Goal: Task Accomplishment & Management: Use online tool/utility

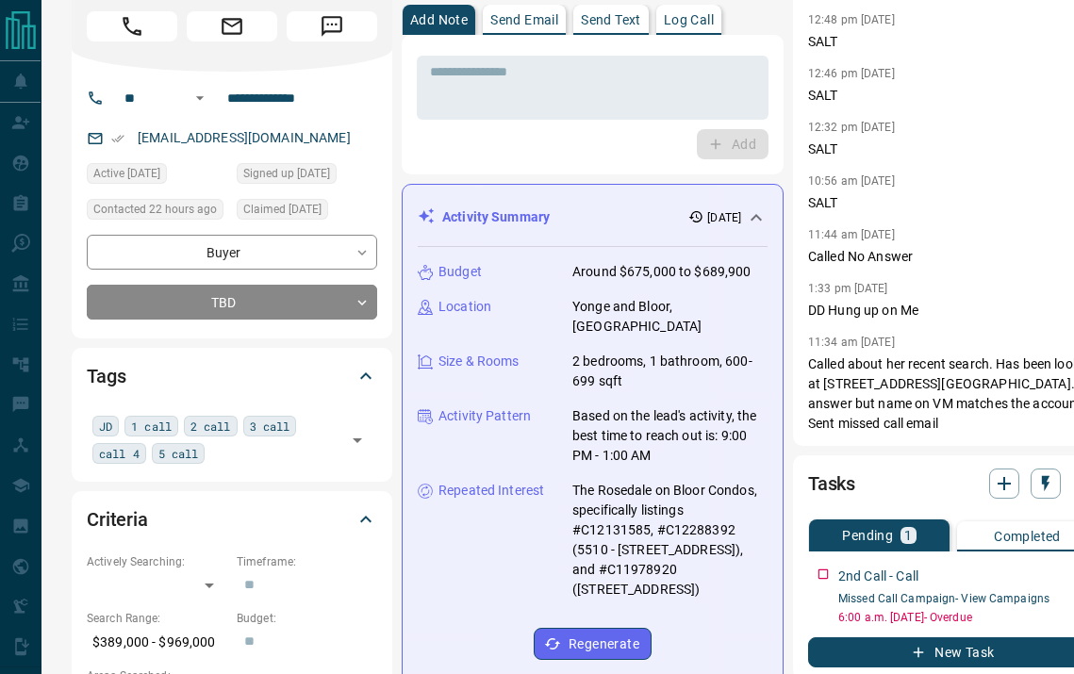
scroll to position [45, 0]
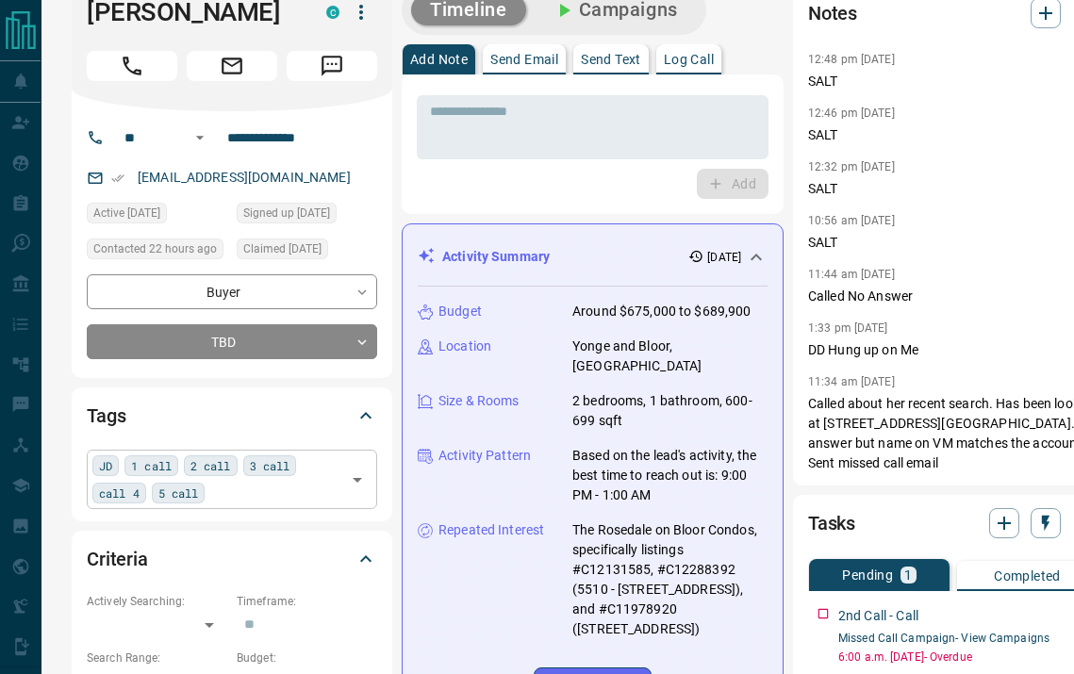
click at [229, 502] on div "JD 1 call 2 call 3 call call 4 5 call ​" at bounding box center [232, 479] width 290 height 58
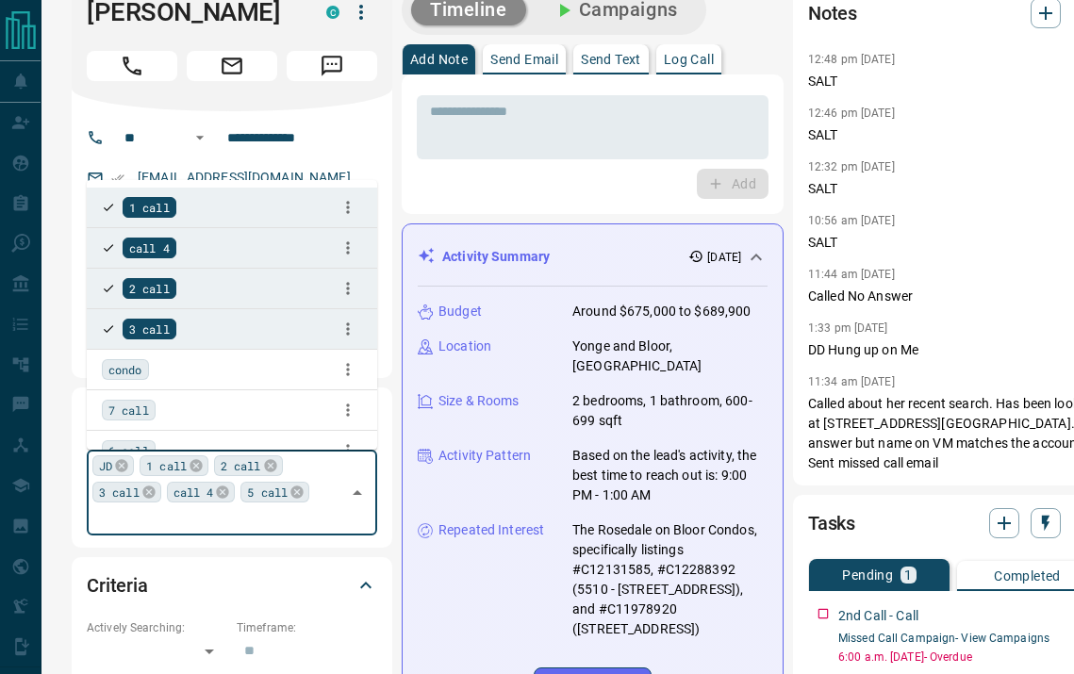
type input "*"
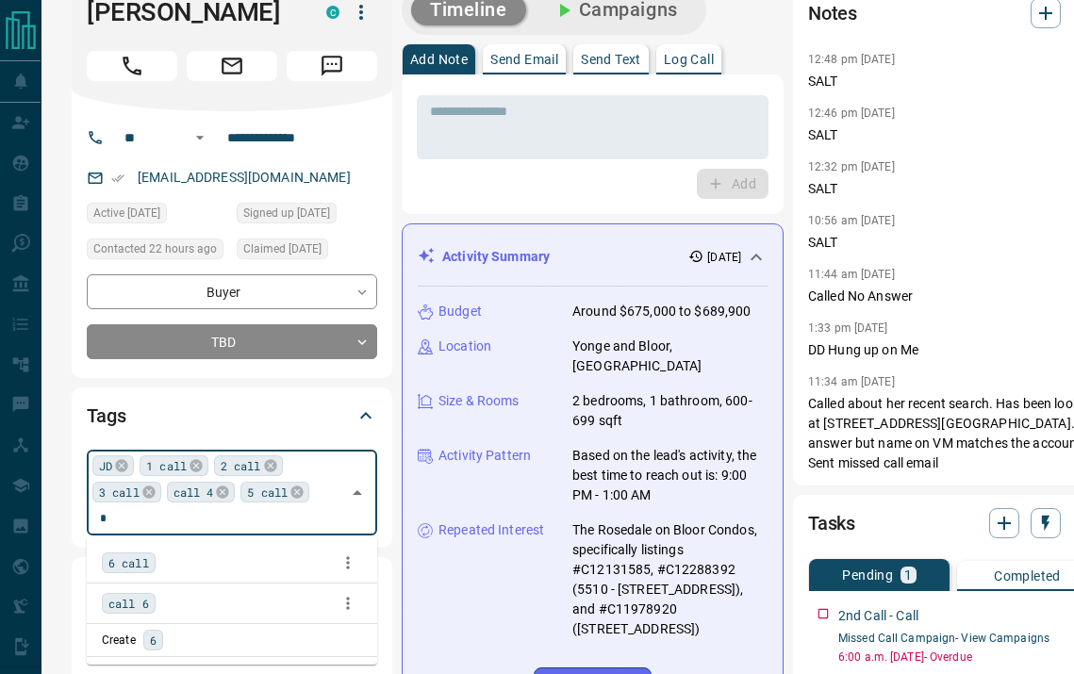
click at [147, 554] on span "6 call" at bounding box center [128, 562] width 41 height 19
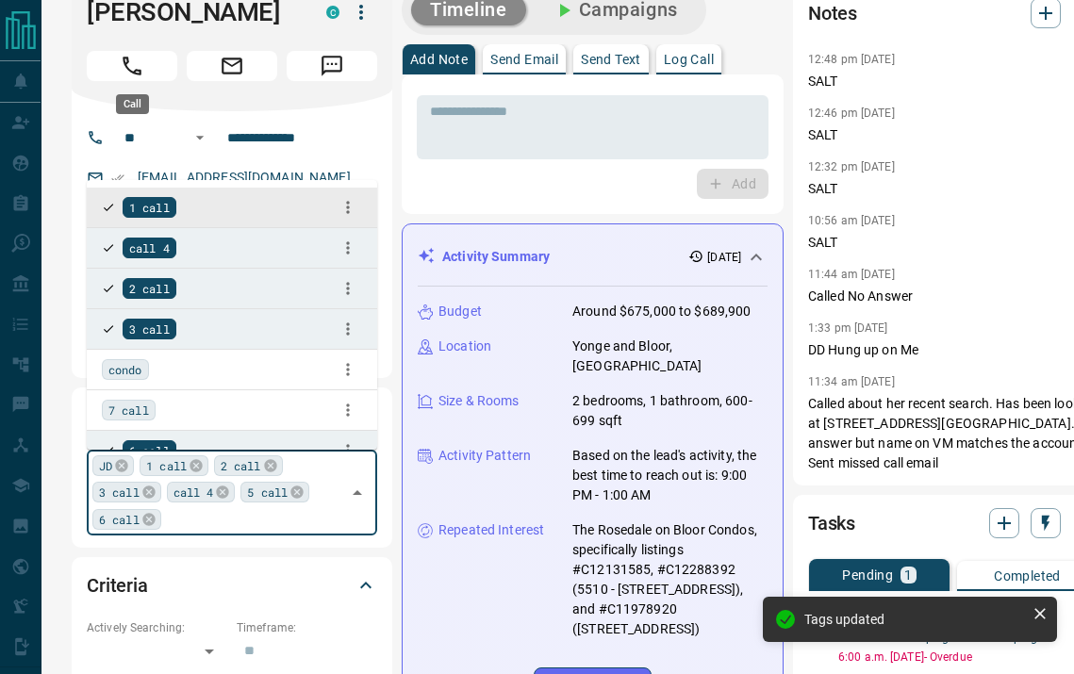
click at [150, 64] on button "Call" at bounding box center [132, 66] width 90 height 30
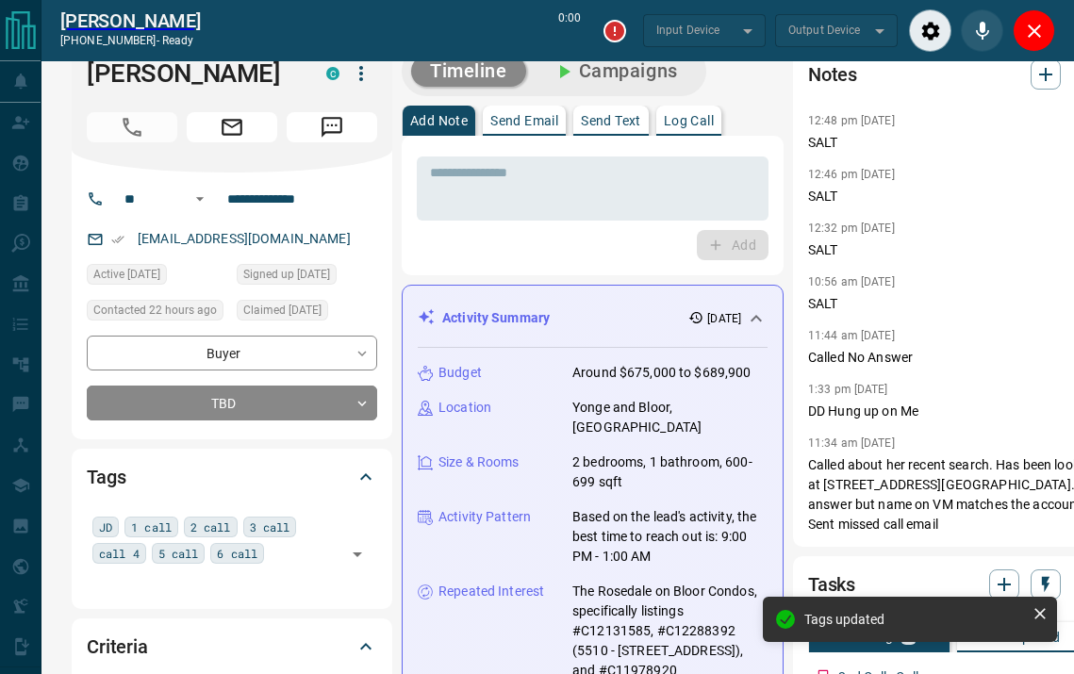
type input "*******"
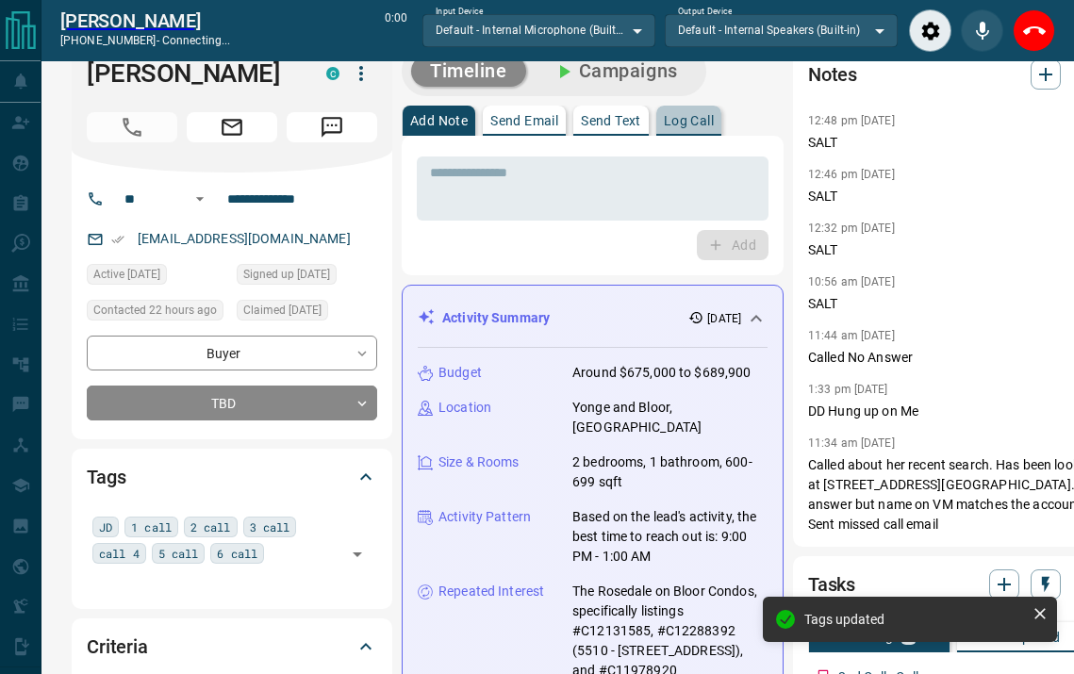
click at [687, 114] on p "Log Call" at bounding box center [689, 120] width 50 height 13
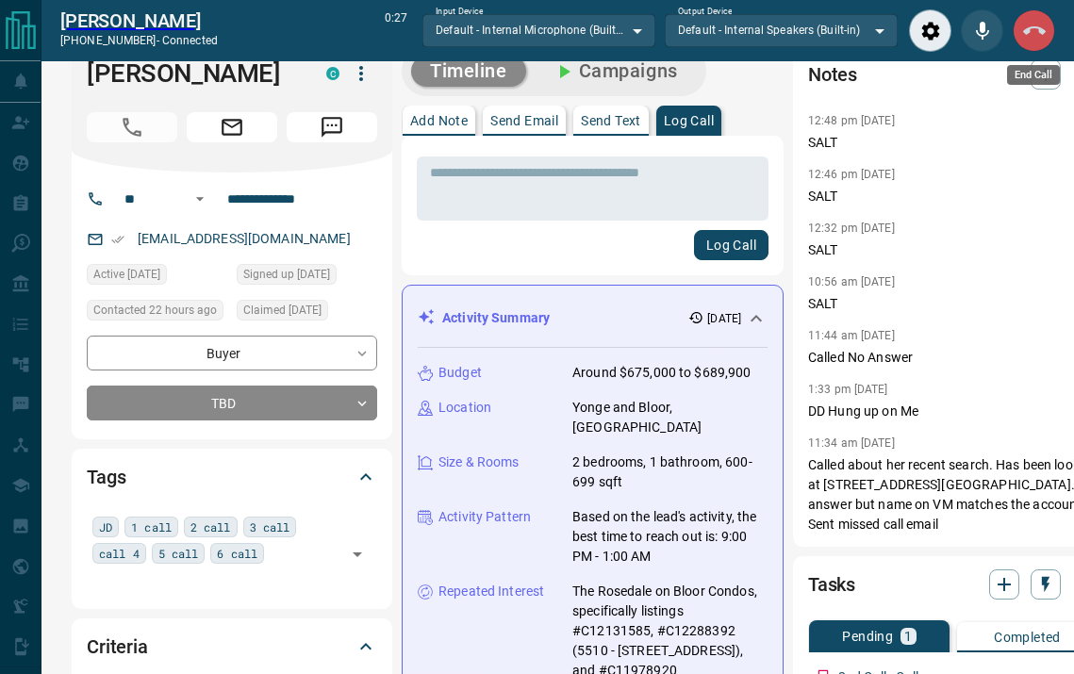
click at [1034, 47] on button "End Call" at bounding box center [1033, 30] width 42 height 42
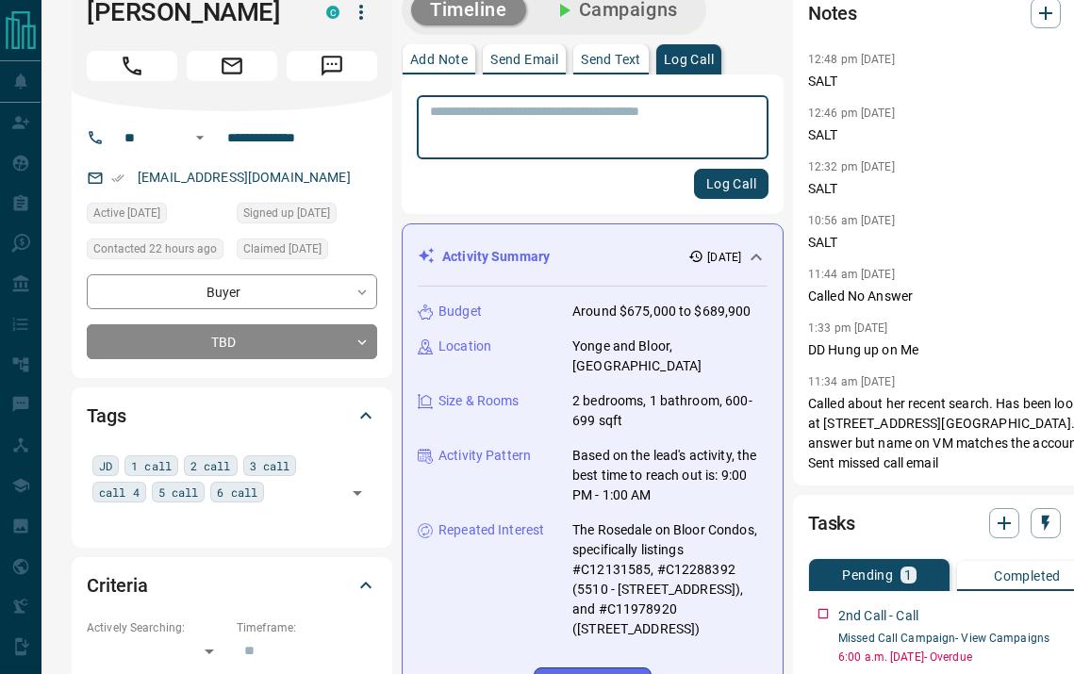
scroll to position [0, 0]
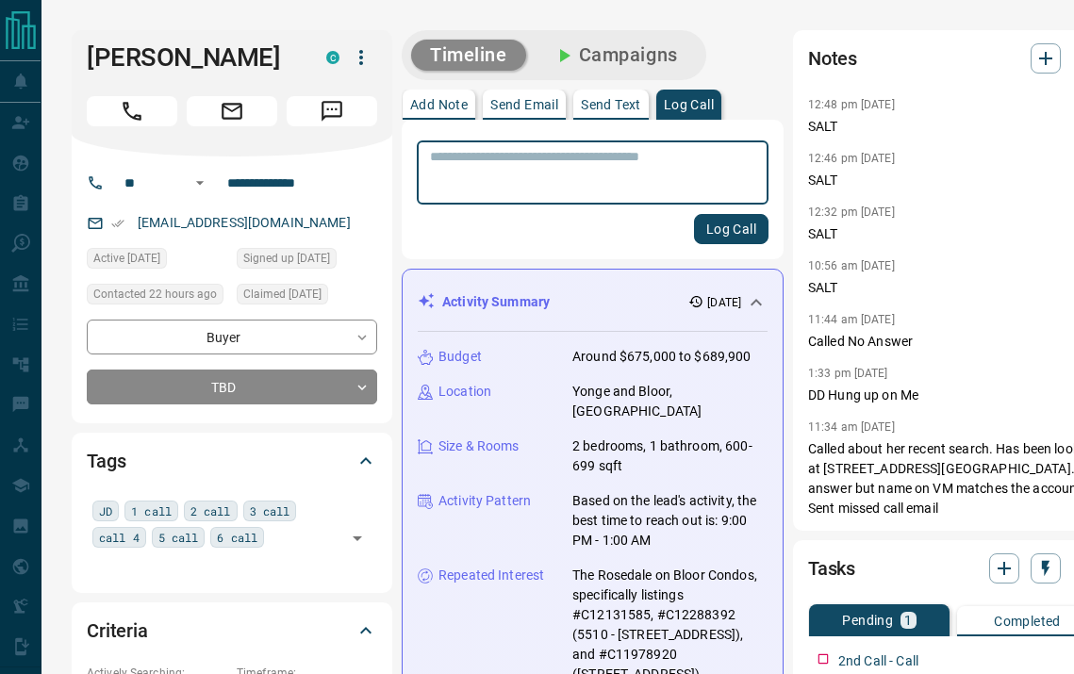
click at [518, 187] on textarea at bounding box center [592, 173] width 325 height 48
type textarea "**********"
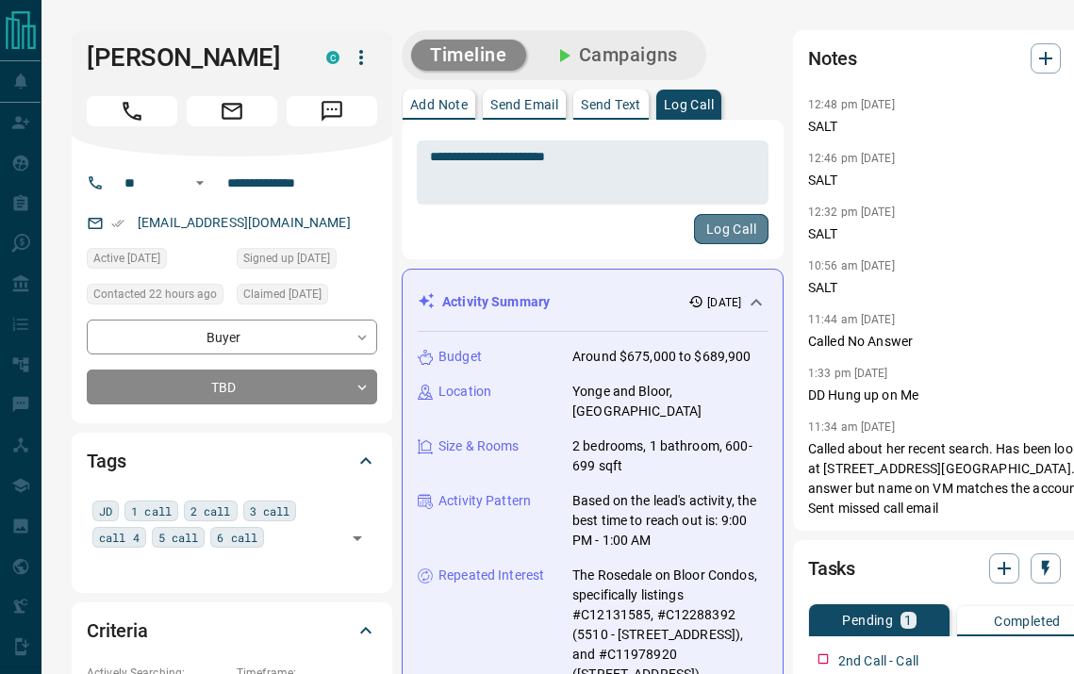
click at [694, 229] on button "Log Call" at bounding box center [731, 229] width 74 height 30
